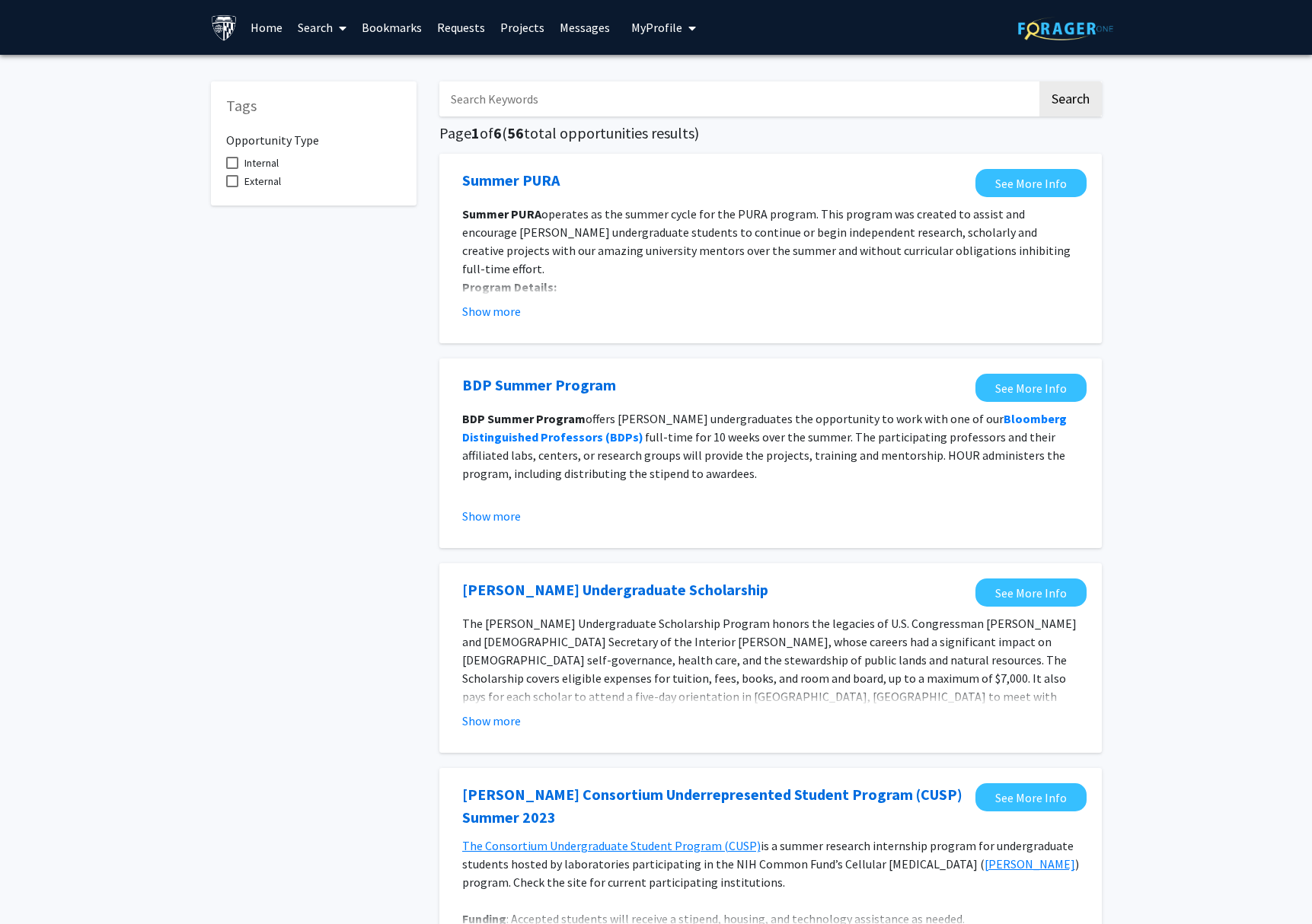
click at [649, 29] on span "My Profile" at bounding box center [657, 27] width 51 height 15
click at [708, 76] on span "[PERSON_NAME]" at bounding box center [727, 71] width 92 height 17
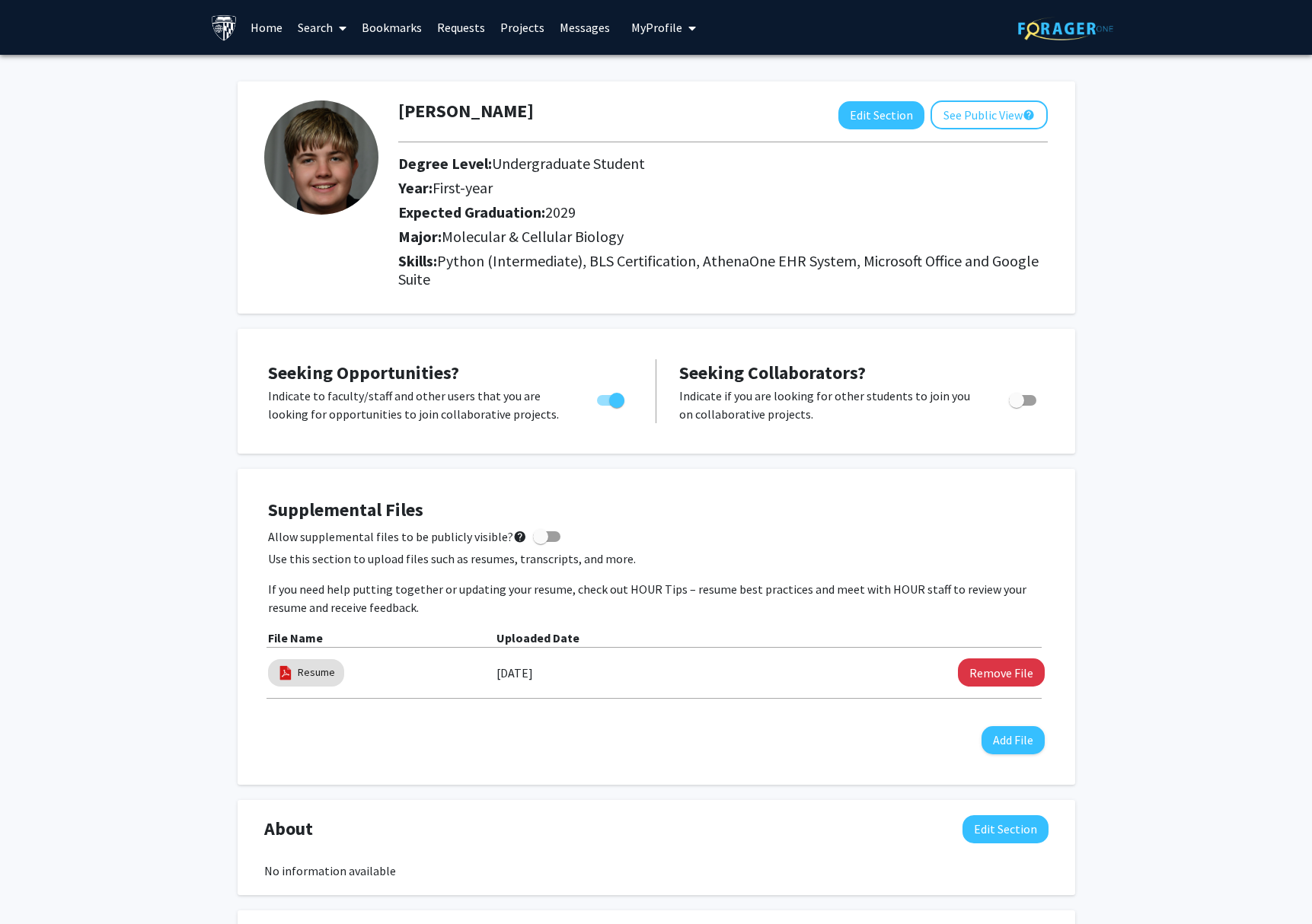
click at [655, 29] on span "My Profile" at bounding box center [657, 27] width 51 height 15
click at [384, 29] on link "Bookmarks" at bounding box center [391, 28] width 76 height 53
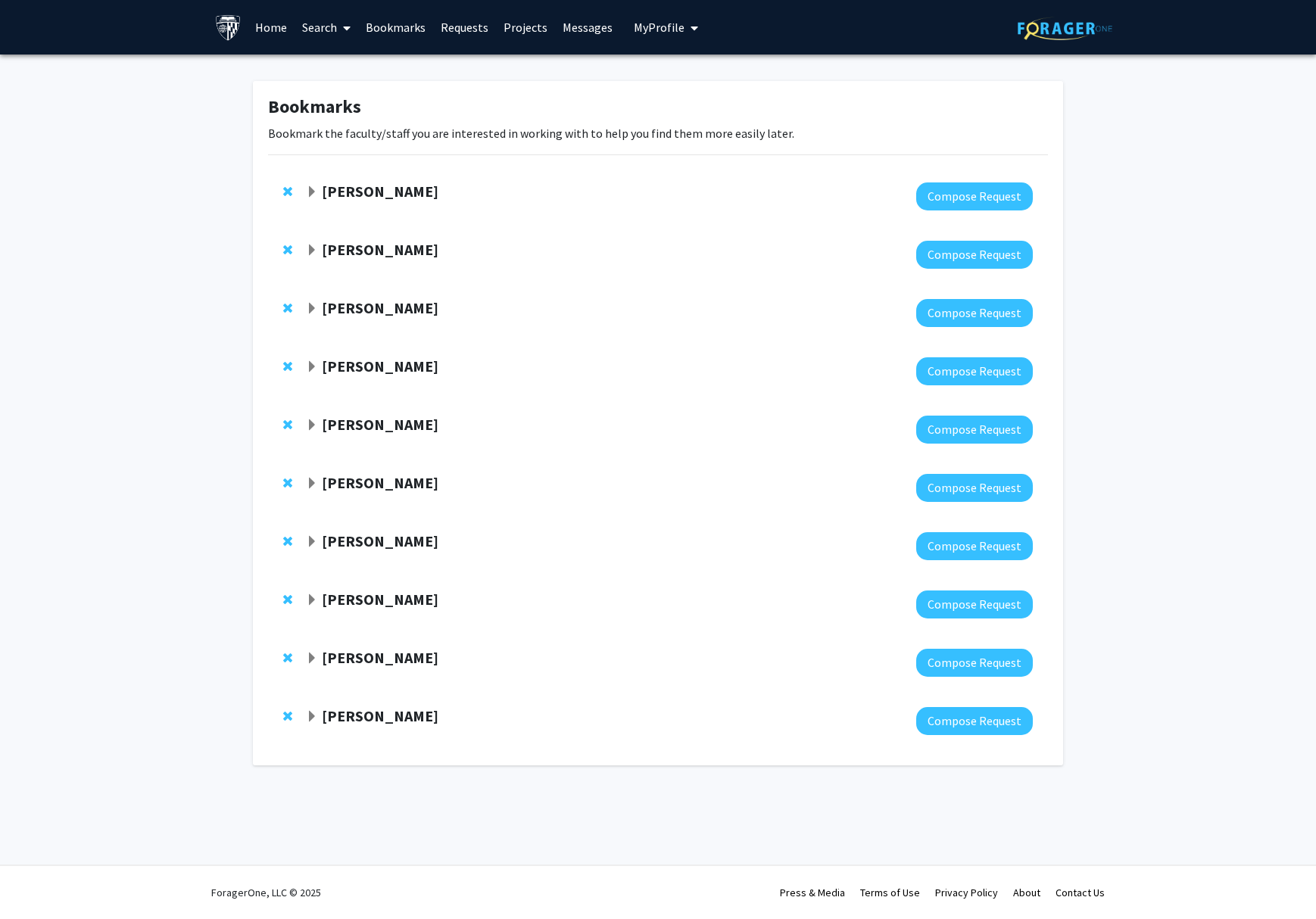
click at [310, 487] on span "Expand Jun Hua Bookmark" at bounding box center [312, 484] width 12 height 12
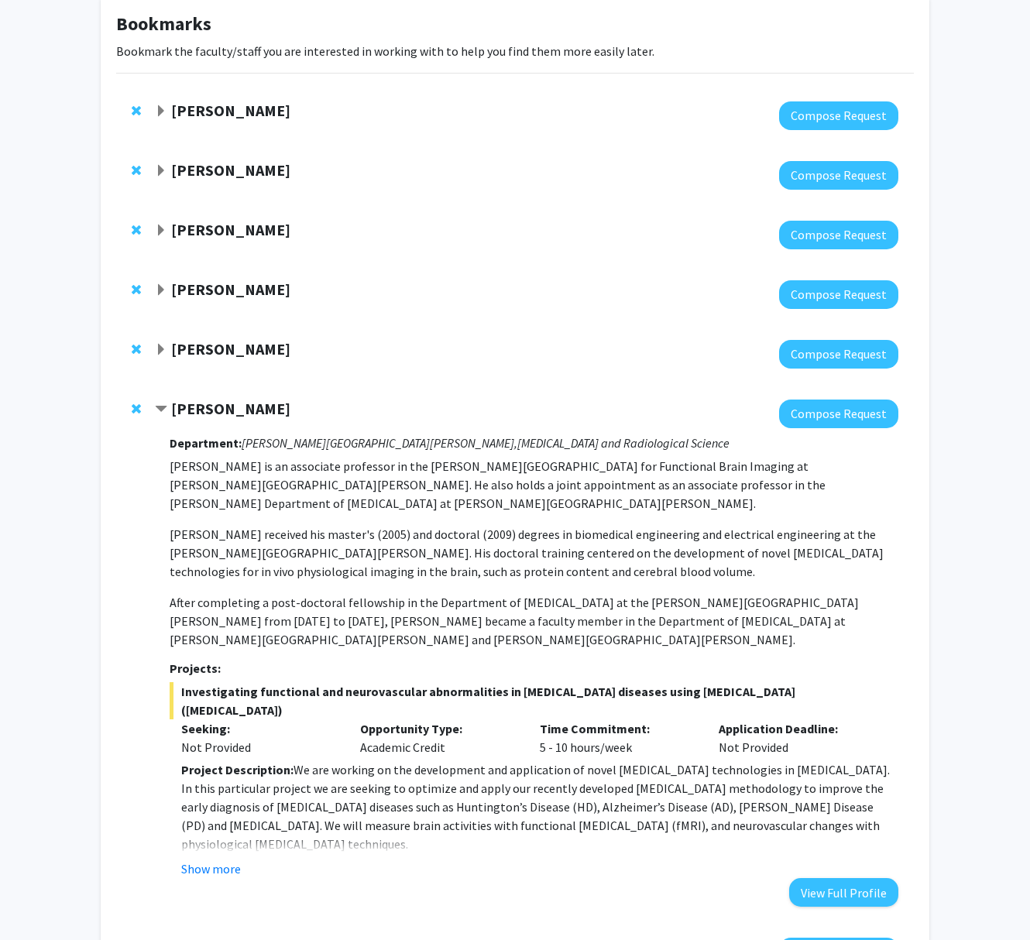
scroll to position [220, 0]
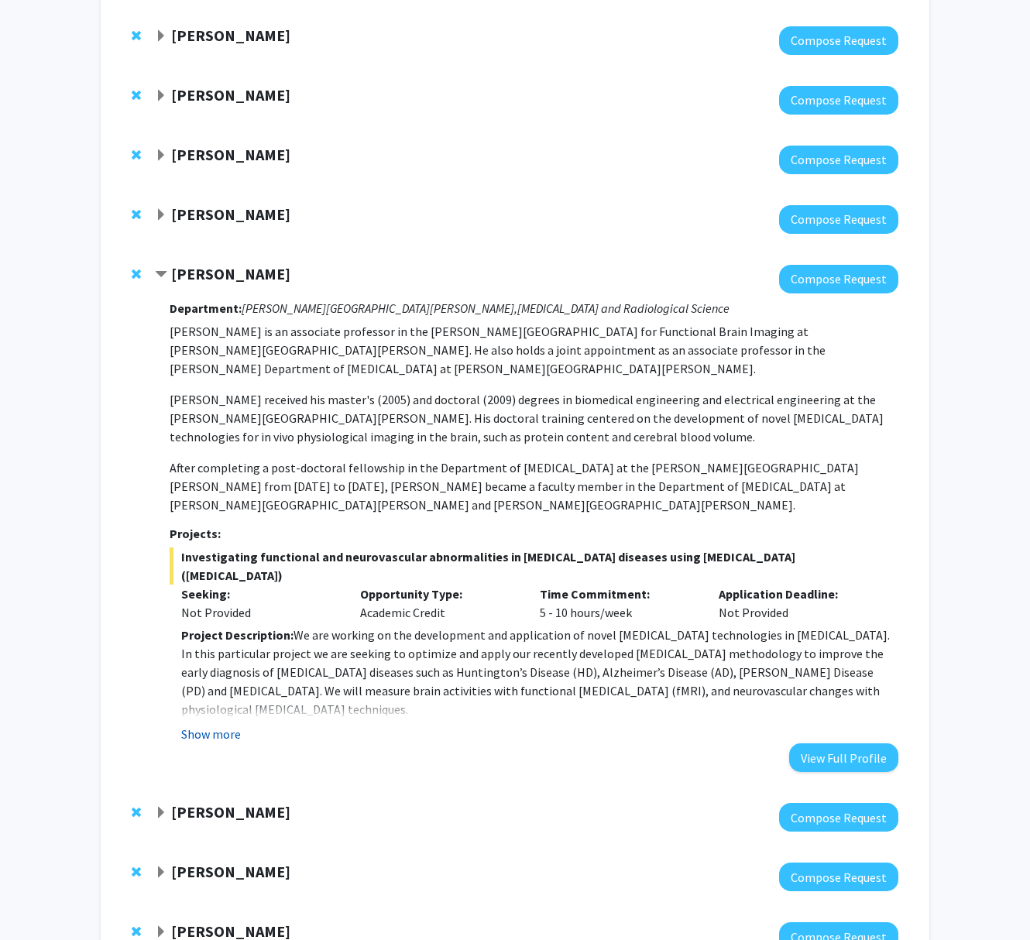
click at [200, 725] on button "Show more" at bounding box center [211, 734] width 60 height 19
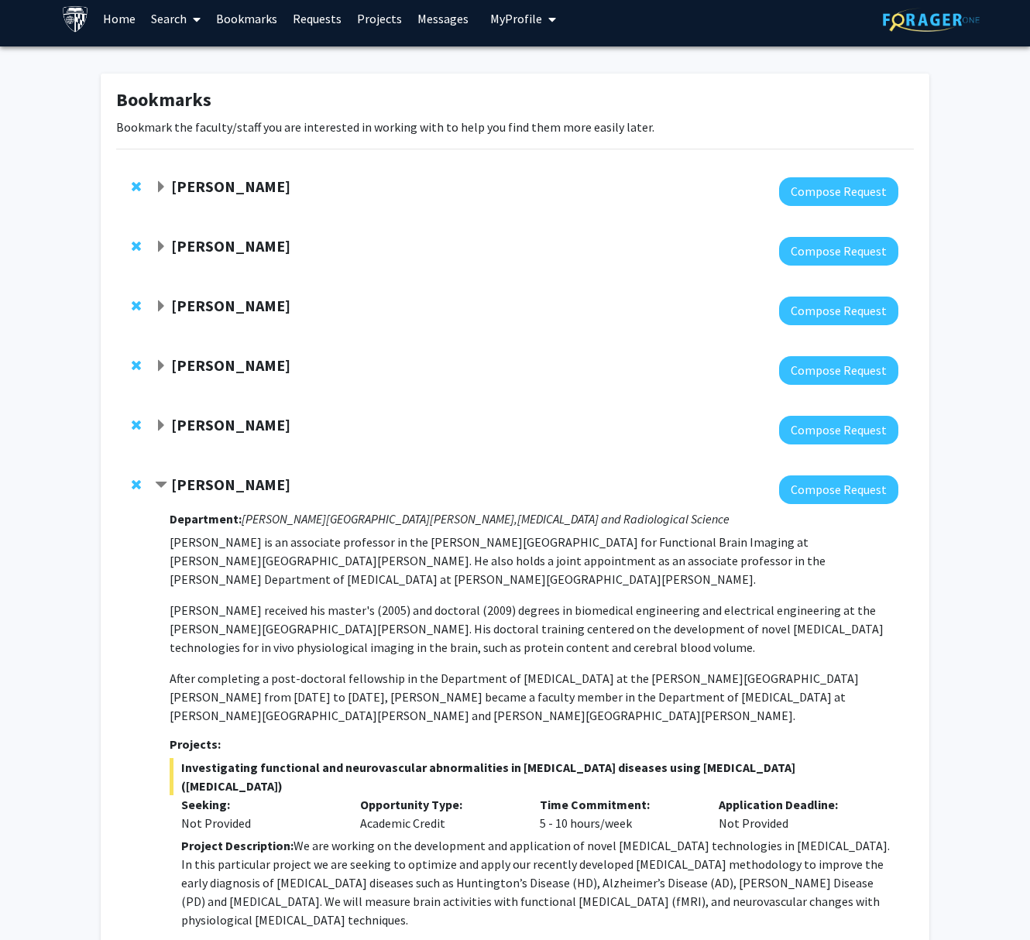
scroll to position [0, 0]
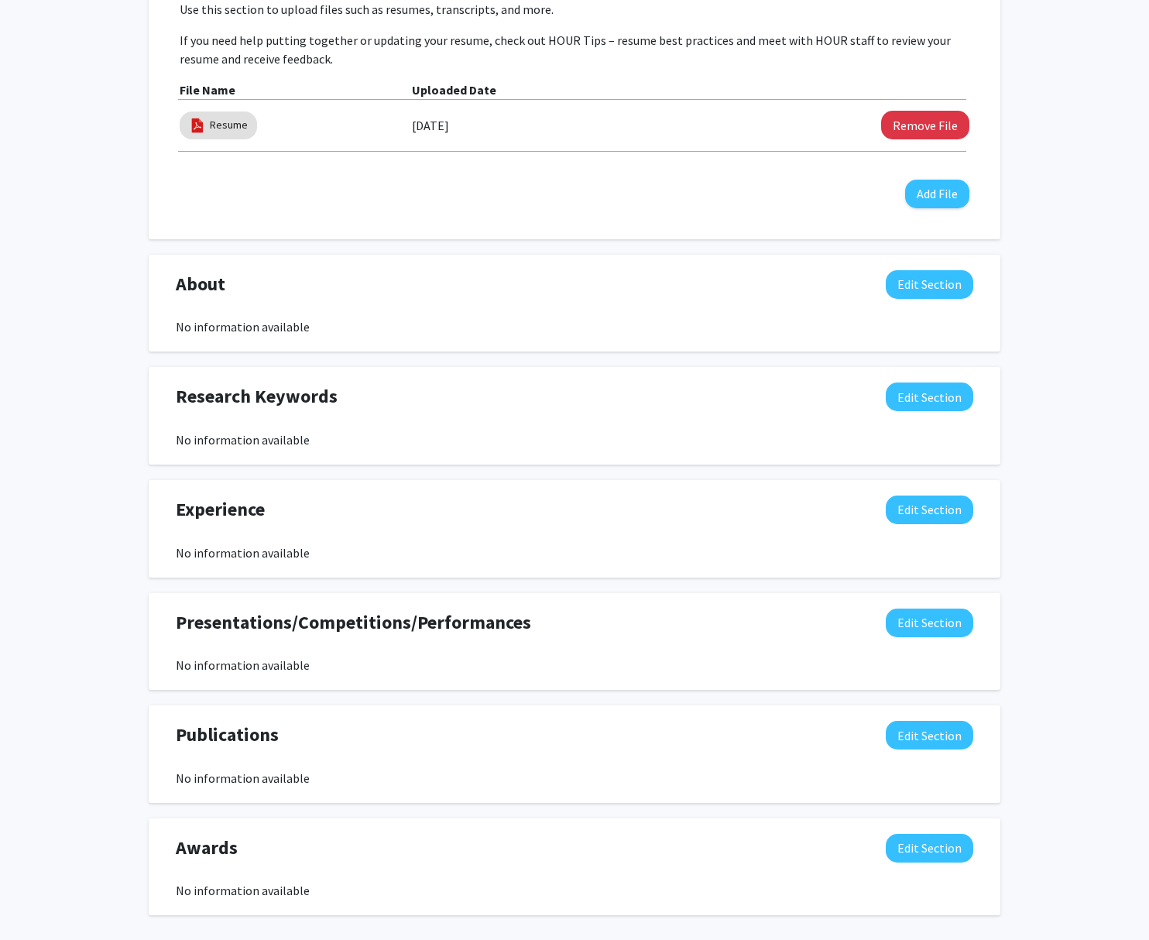
scroll to position [634, 0]
